Goal: Find specific page/section: Find specific page/section

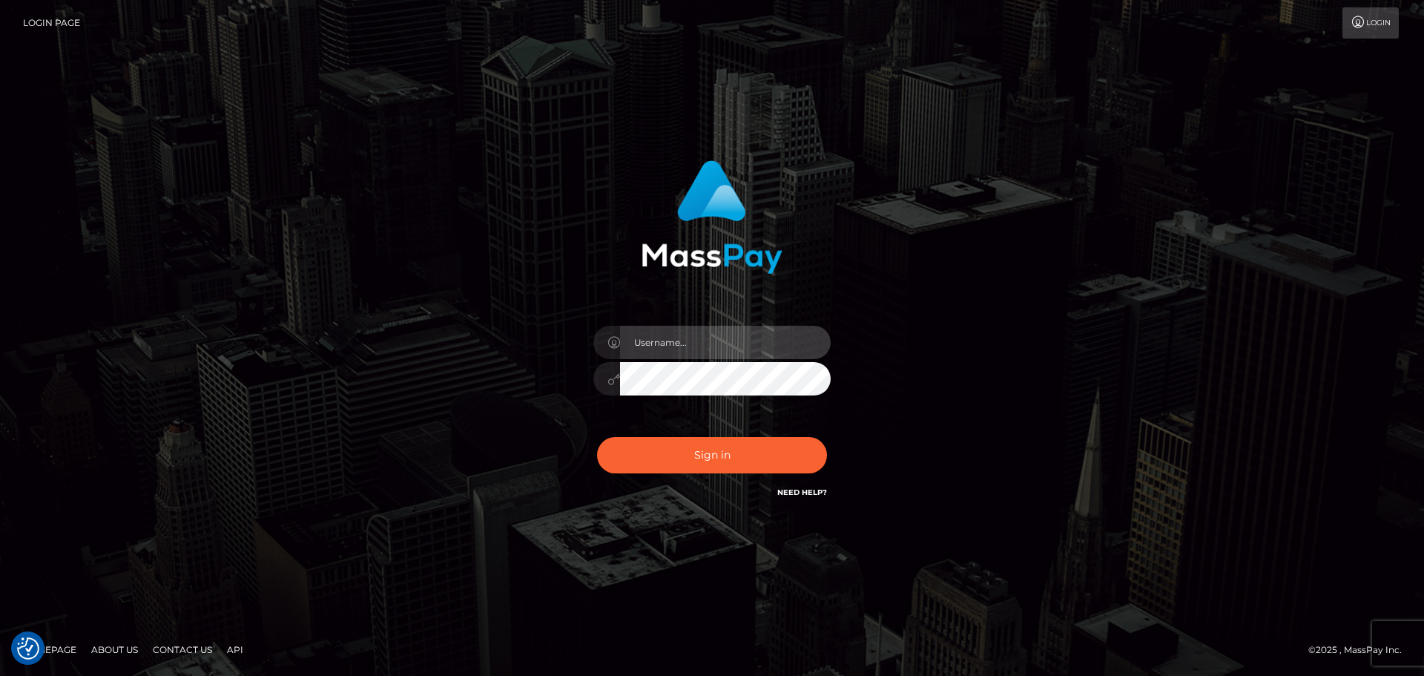
type input "[PERSON_NAME].Silversocial"
drag, startPoint x: 557, startPoint y: 286, endPoint x: 583, endPoint y: 332, distance: 52.8
click at [557, 286] on div "Aurelio.Silversocial Sign in" at bounding box center [712, 330] width 389 height 363
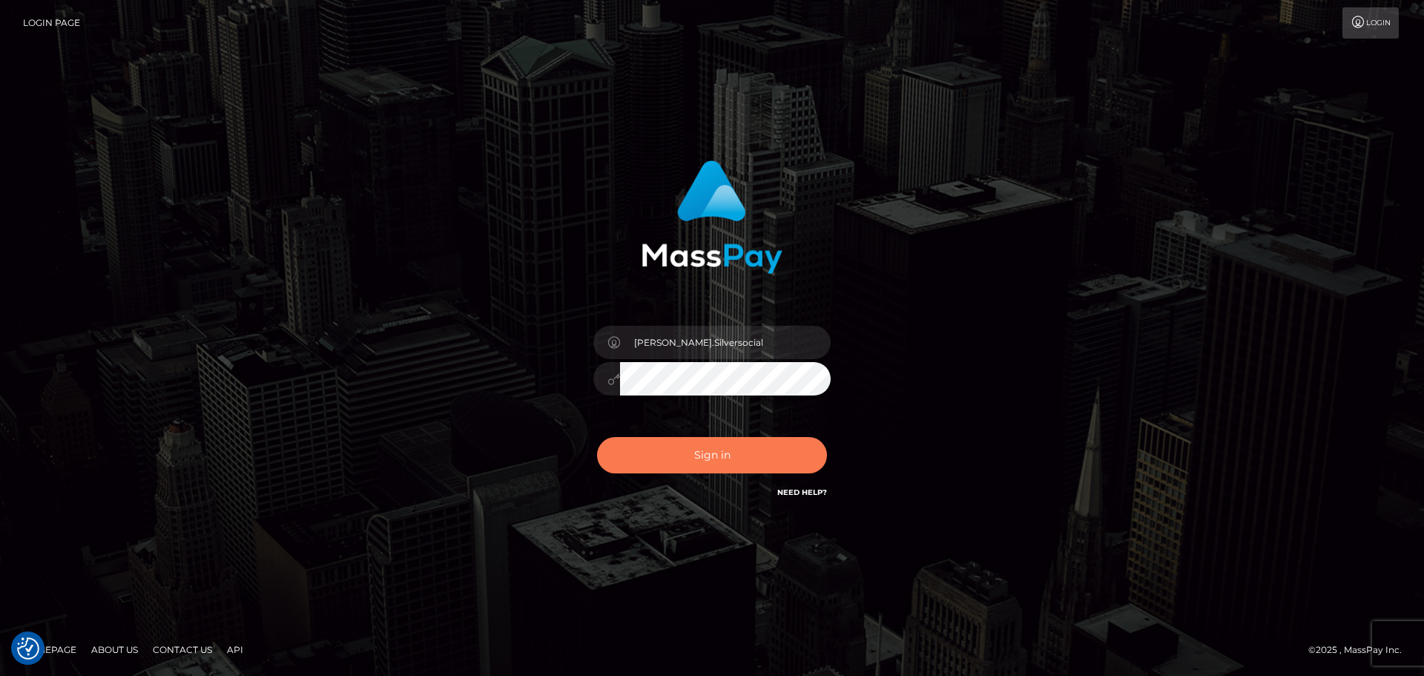
click at [670, 457] on button "Sign in" at bounding box center [712, 455] width 230 height 36
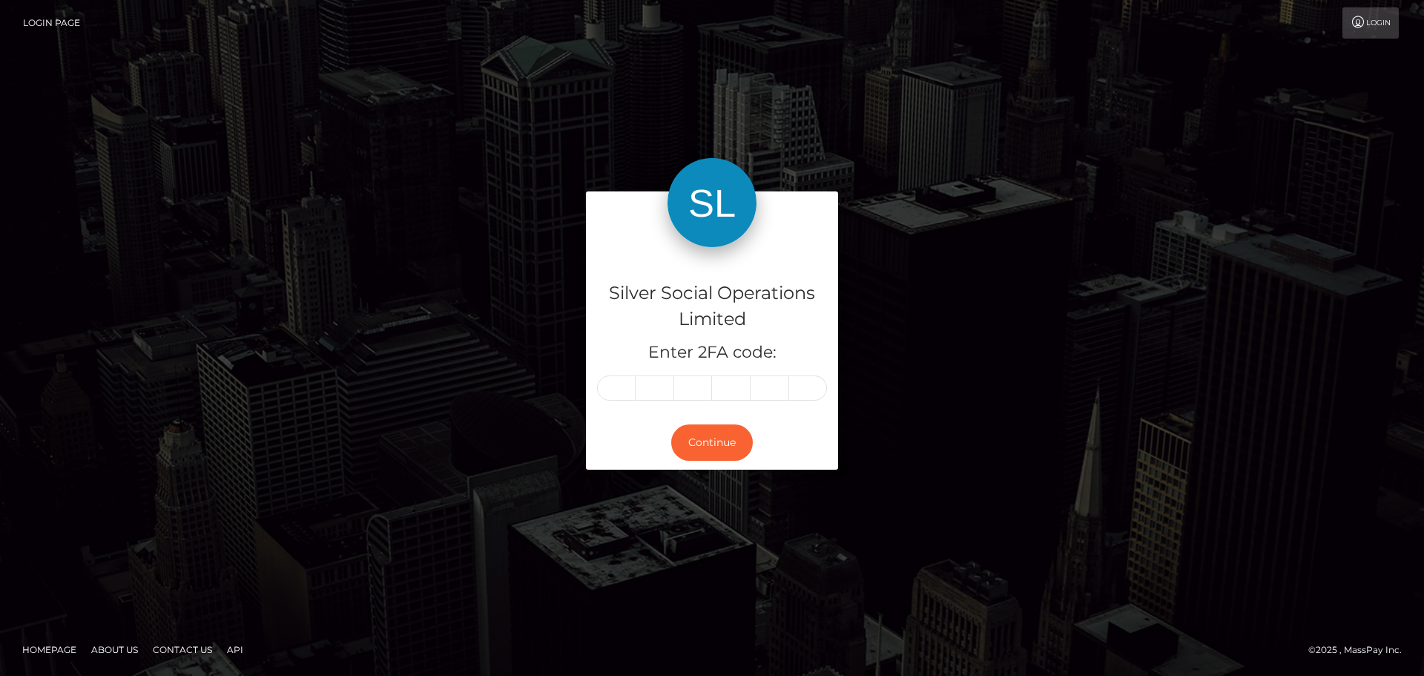
click at [606, 388] on input "text" at bounding box center [616, 387] width 39 height 25
type input "3"
type input "5"
type input "6"
type input "0"
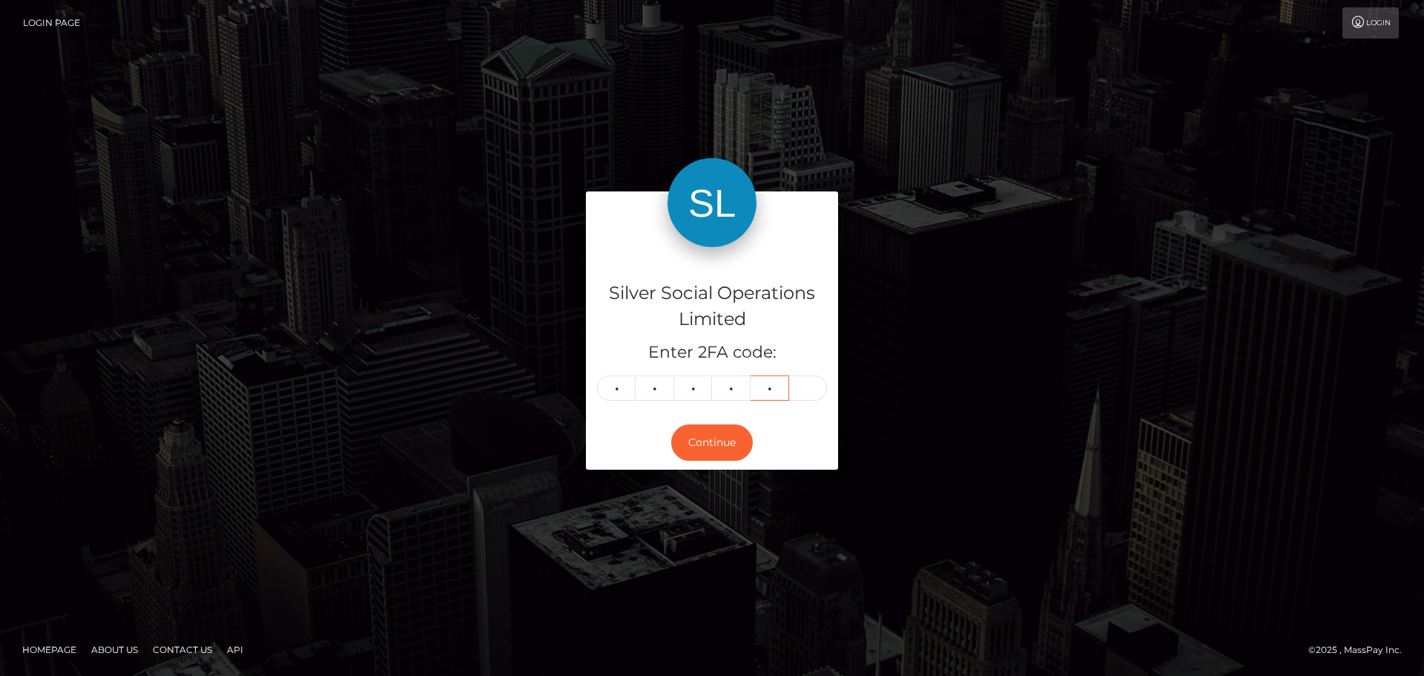
type input "2"
type input "9"
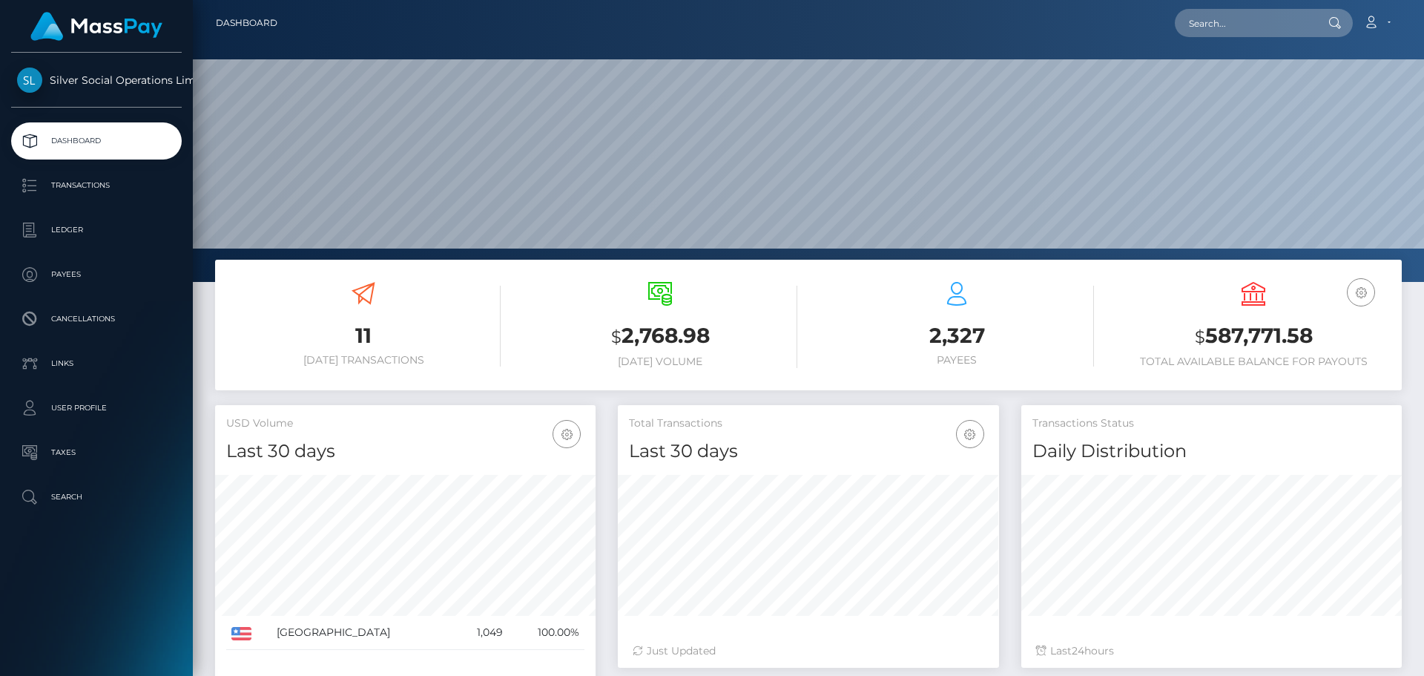
scroll to position [263, 381]
click at [1229, 12] on input "text" at bounding box center [1244, 23] width 139 height 28
paste input "285220"
click at [1219, 65] on span "Loading... Loading..." at bounding box center [1214, 61] width 79 height 13
click at [1230, 22] on input "285220" at bounding box center [1244, 23] width 139 height 28
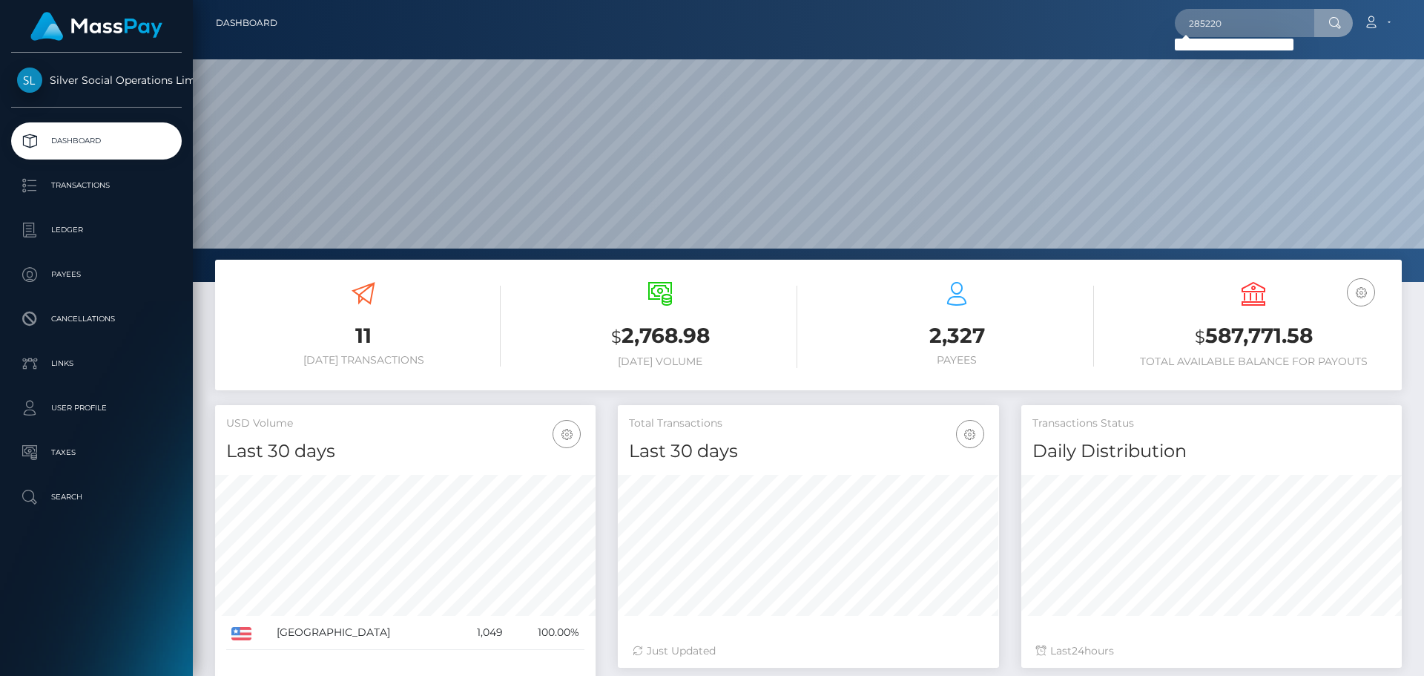
click at [1335, 22] on icon at bounding box center [1335, 23] width 13 height 12
click at [1245, 16] on input "285220" at bounding box center [1244, 23] width 139 height 28
paste input "41617268"
type input "241617268"
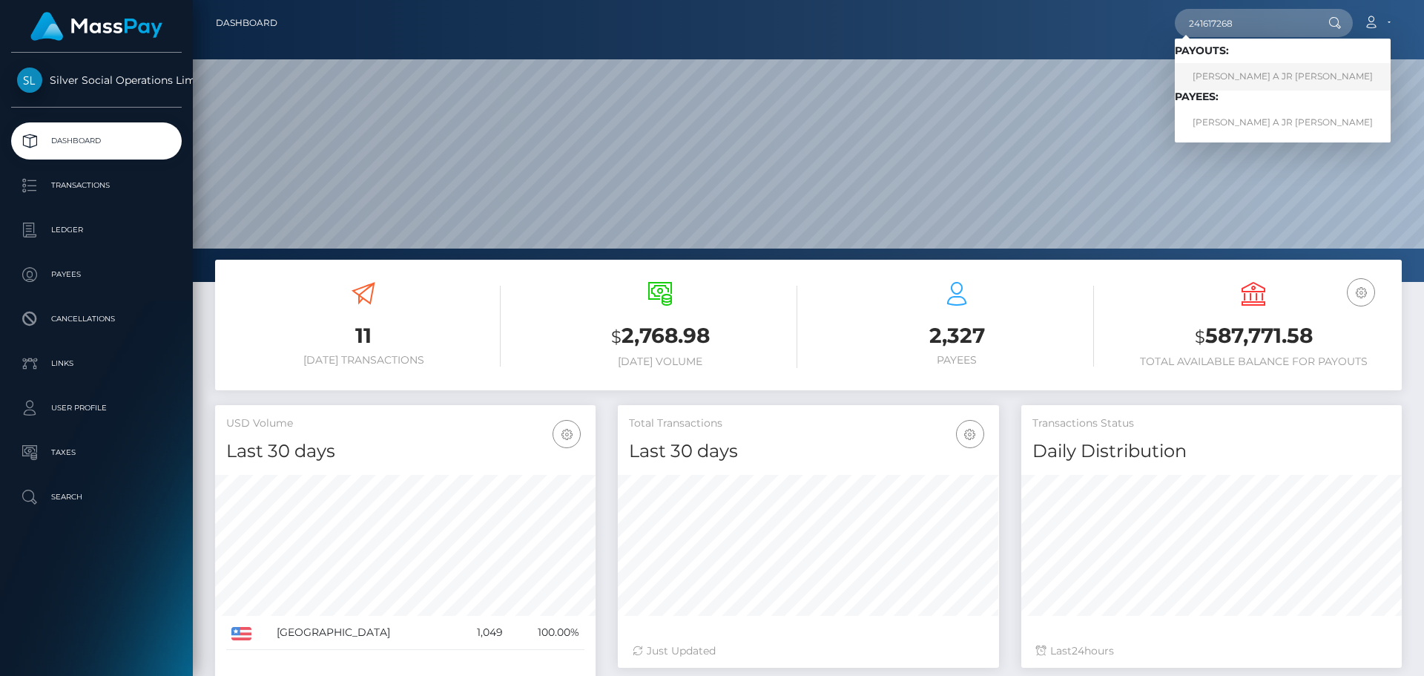
click at [1238, 75] on link "FLOYD A JR TATUM" at bounding box center [1283, 76] width 216 height 27
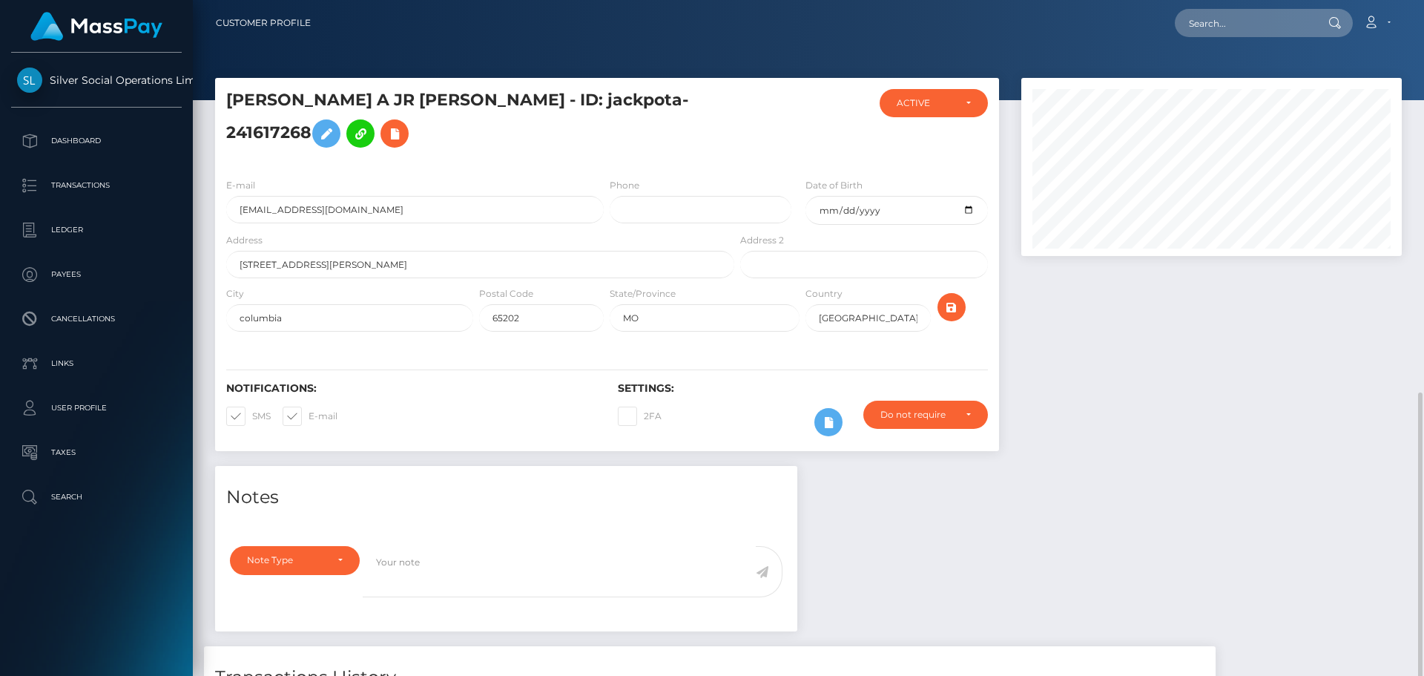
scroll to position [178, 381]
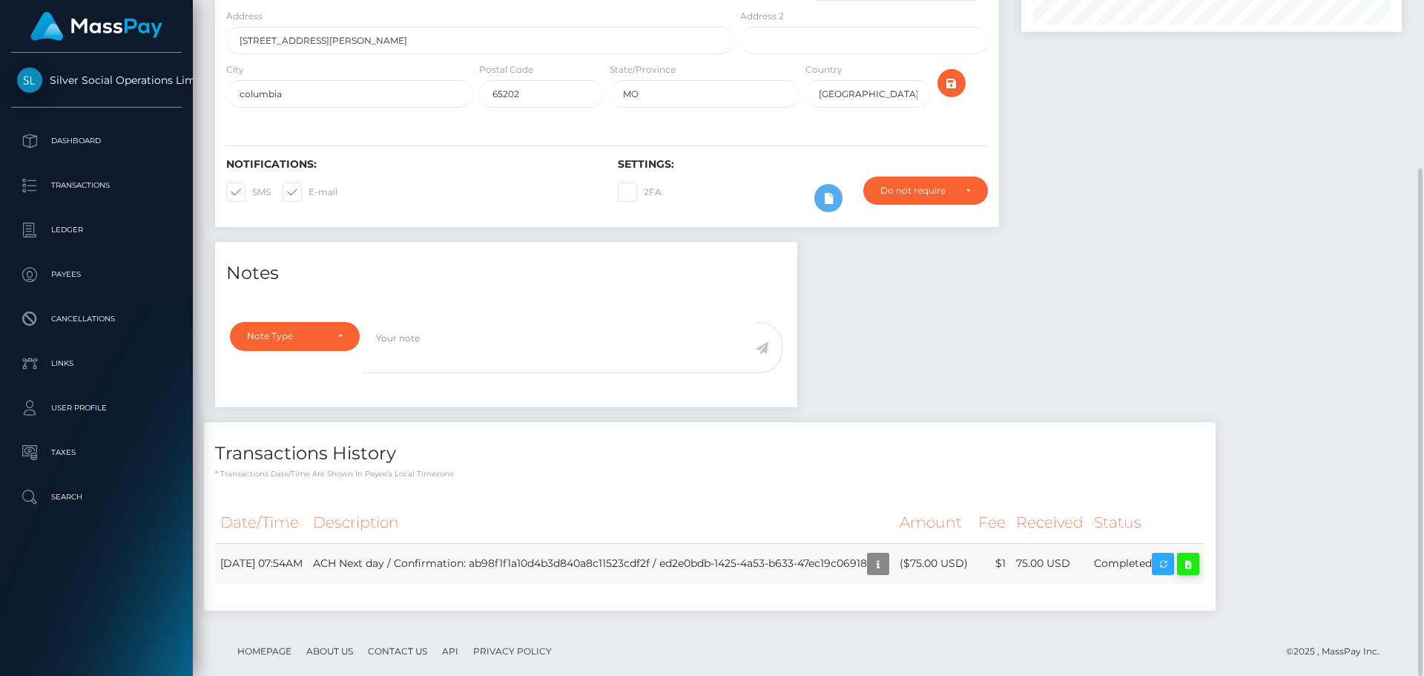
click at [1197, 555] on icon at bounding box center [1188, 564] width 18 height 19
drag, startPoint x: 88, startPoint y: 142, endPoint x: 257, endPoint y: 142, distance: 169.1
click at [89, 142] on p "Dashboard" at bounding box center [96, 141] width 159 height 22
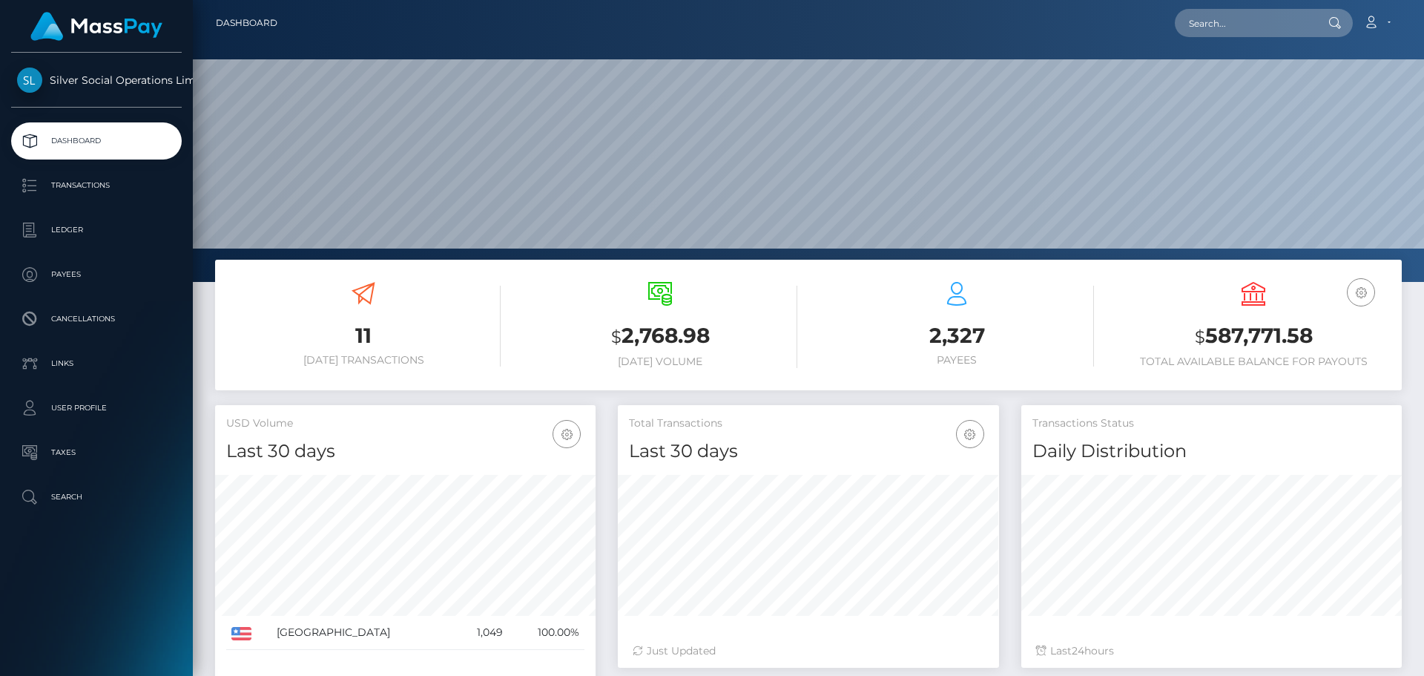
scroll to position [263, 381]
drag, startPoint x: 1255, startPoint y: 330, endPoint x: 1194, endPoint y: 329, distance: 60.8
click at [1195, 330] on h3 "$ 587,771.58" at bounding box center [1253, 336] width 274 height 30
copy h3 "$ 587,771.58"
